Goal: Task Accomplishment & Management: Use online tool/utility

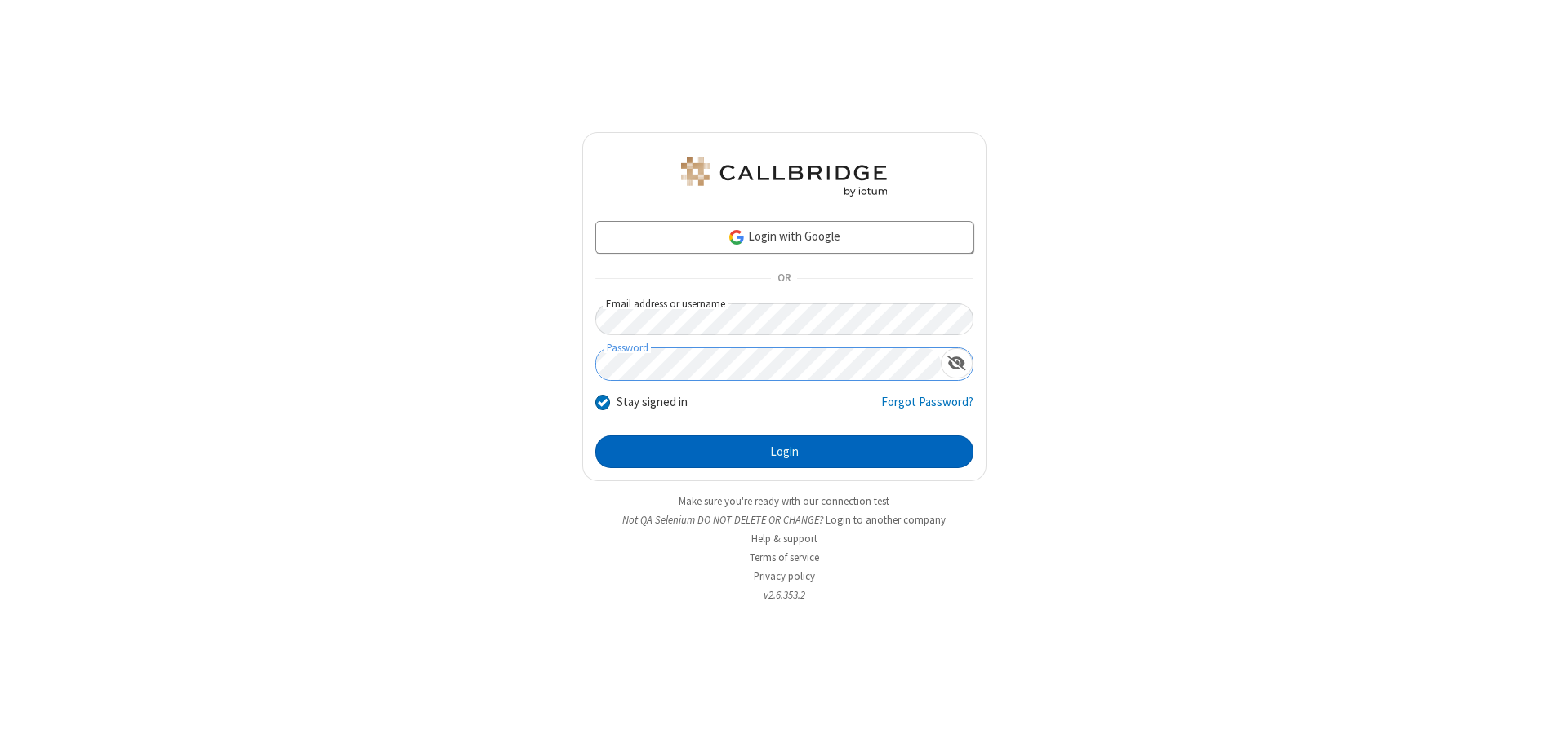
click at [784, 452] on button "Login" at bounding box center [784, 452] width 378 height 32
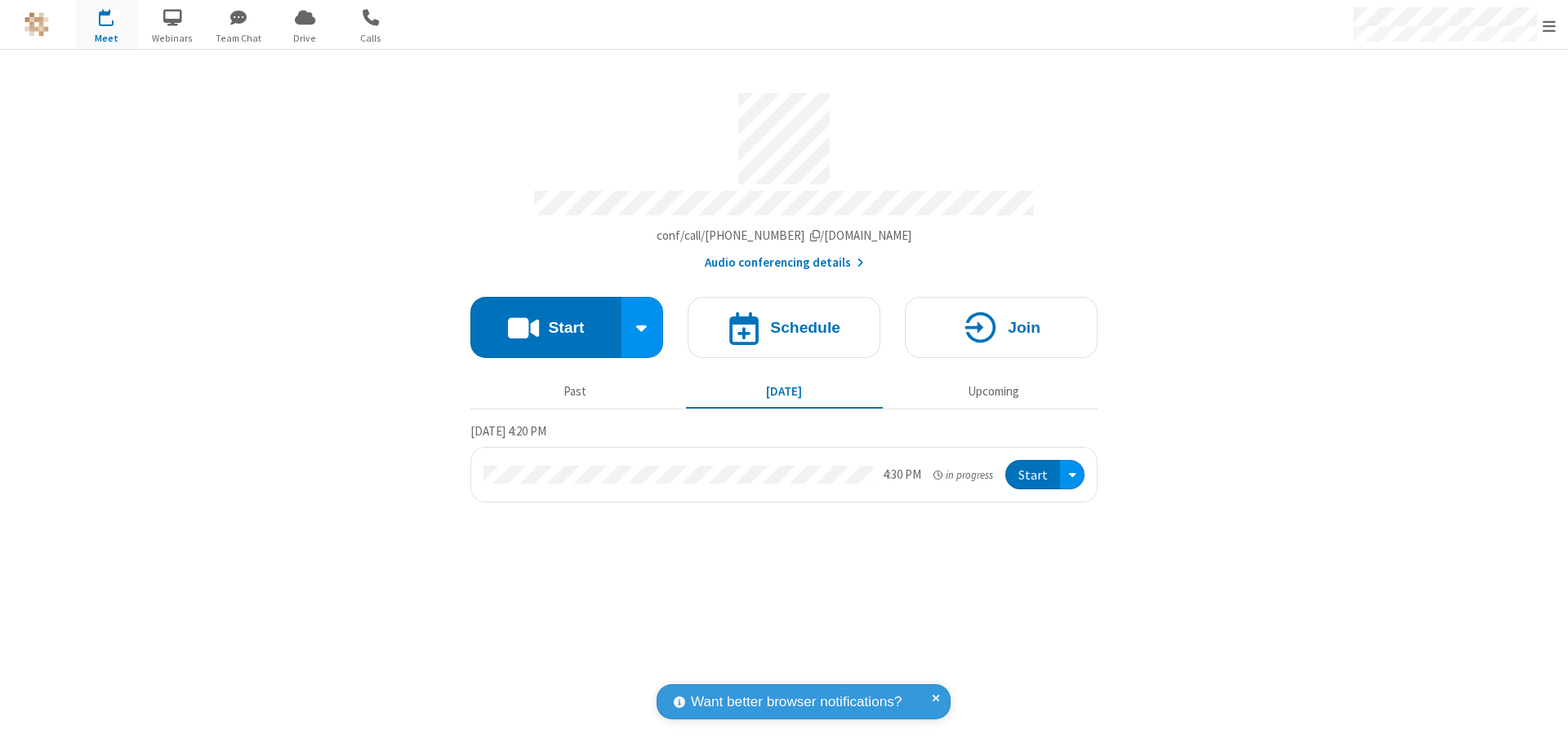
click at [1549, 25] on span "Open menu" at bounding box center [1548, 26] width 13 height 16
click at [304, 38] on span "Drive" at bounding box center [305, 38] width 61 height 14
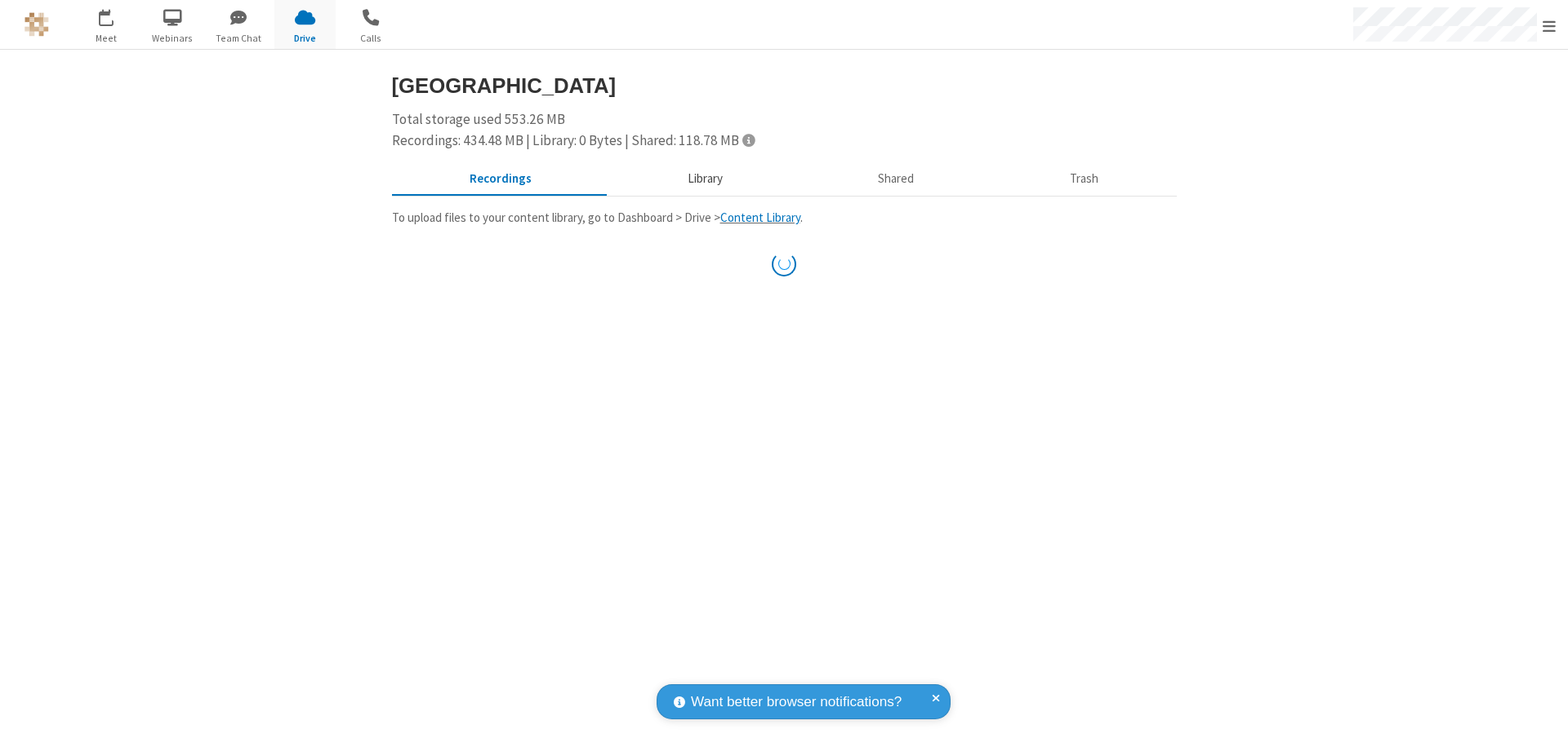
click at [702, 179] on button "Library" at bounding box center [705, 180] width 191 height 31
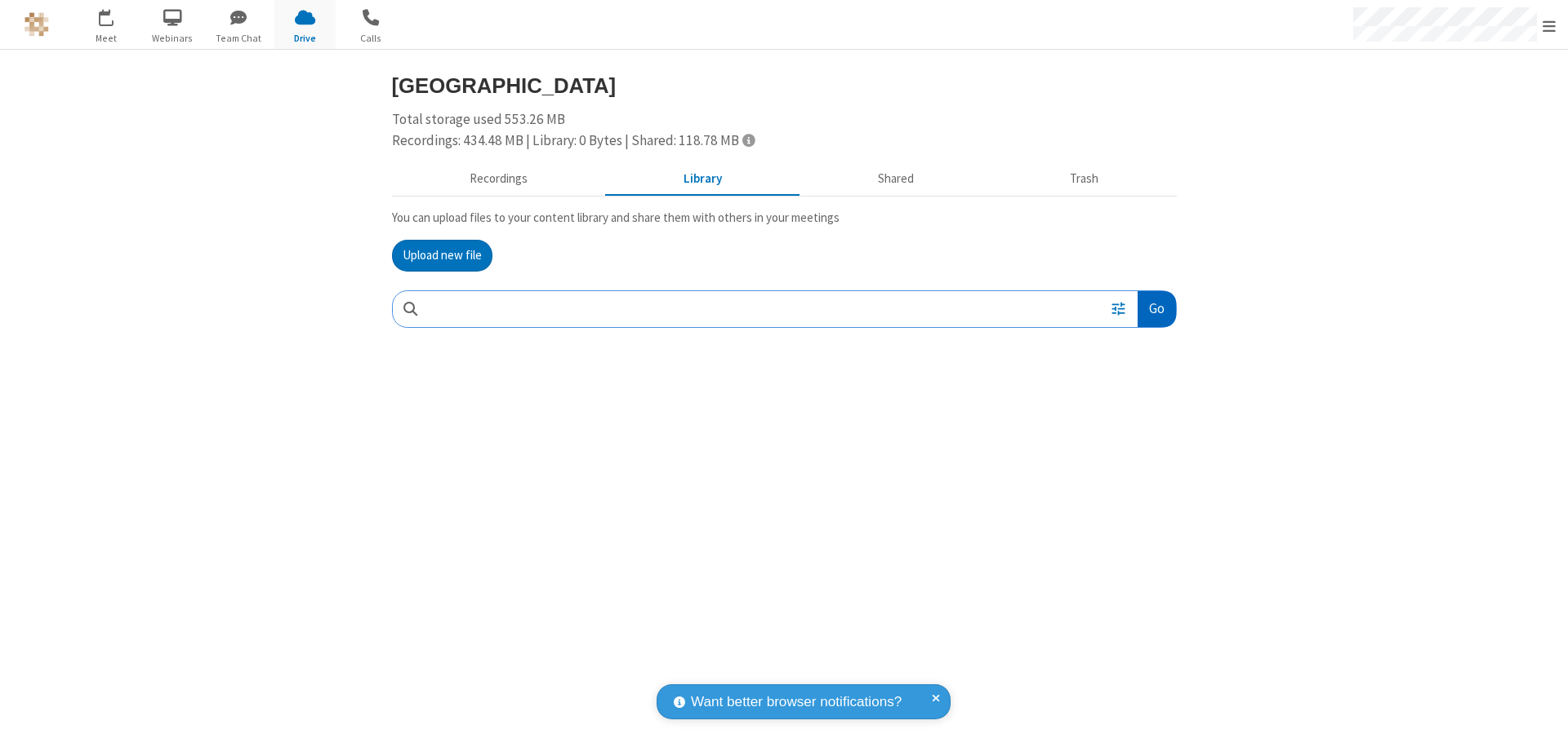
click at [1155, 309] on button "Go" at bounding box center [1156, 309] width 38 height 37
click at [441, 255] on button "Upload new file" at bounding box center [441, 256] width 100 height 32
